Goal: Transaction & Acquisition: Purchase product/service

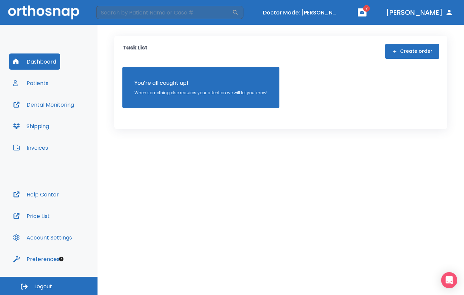
click at [40, 150] on button "Invoices" at bounding box center [30, 148] width 43 height 16
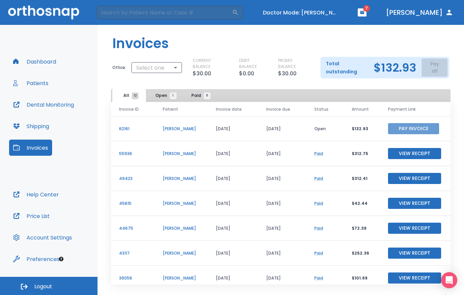
click at [407, 130] on button "Pay Invoice" at bounding box center [413, 128] width 51 height 11
drag, startPoint x: 273, startPoint y: 127, endPoint x: 281, endPoint y: 127, distance: 7.7
click at [281, 127] on td "09/13/25" at bounding box center [282, 128] width 48 height 25
drag, startPoint x: 234, startPoint y: 130, endPoint x: 227, endPoint y: 73, distance: 58.0
click at [235, 131] on td "08/30/25" at bounding box center [233, 128] width 50 height 25
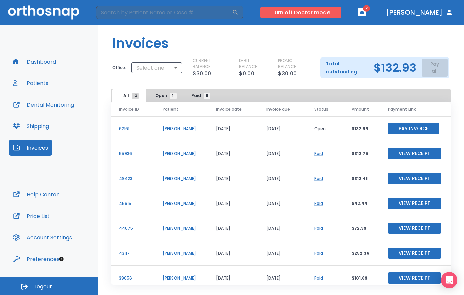
click at [322, 11] on button "Turn off Doctor mode" at bounding box center [301, 12] width 81 height 11
